Goal: Task Accomplishment & Management: Manage account settings

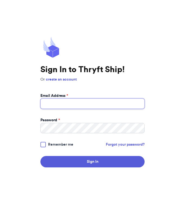
type input "[EMAIL_ADDRESS][DOMAIN_NAME]"
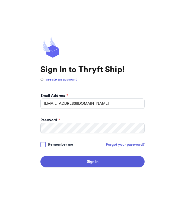
click at [52, 145] on span "Remember me" at bounding box center [60, 144] width 25 height 5
click at [0, 0] on input "Remember me" at bounding box center [0, 0] width 0 height 0
click at [67, 161] on button "Sign In" at bounding box center [92, 161] width 104 height 11
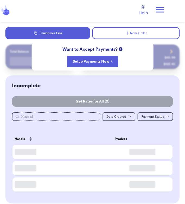
click at [154, 11] on icon at bounding box center [159, 9] width 11 height 11
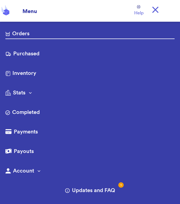
click at [68, 56] on link "Purchased" at bounding box center [90, 54] width 170 height 9
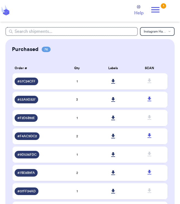
click at [113, 83] on icon at bounding box center [113, 81] width 4 height 5
